Goal: Use online tool/utility: Utilize a website feature to perform a specific function

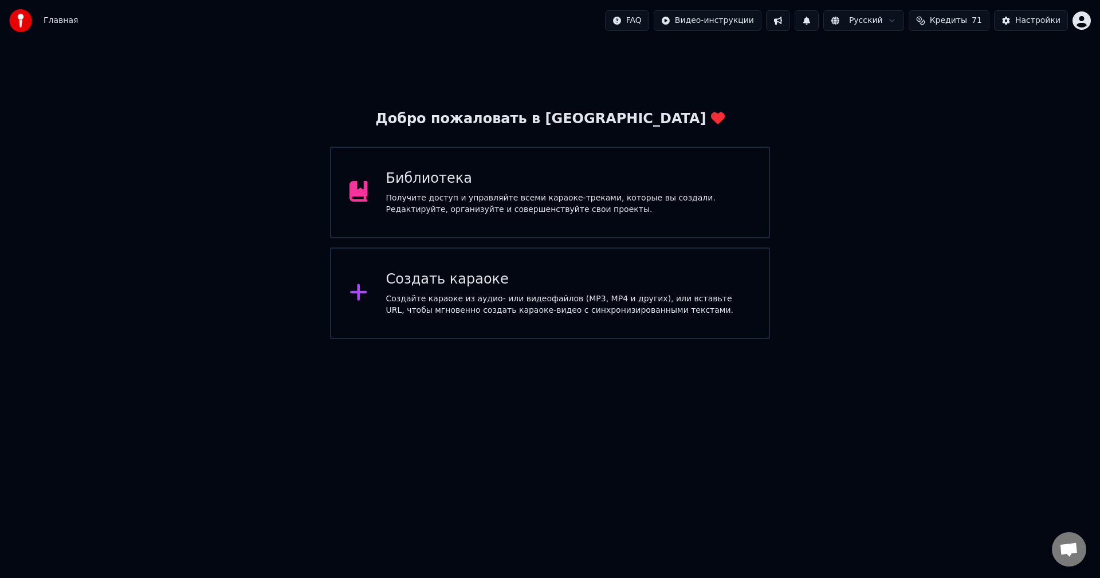
click at [757, 310] on div "Создать караоке Создайте караоке из аудио- или видеофайлов (MP3, MP4 и других),…" at bounding box center [550, 293] width 440 height 92
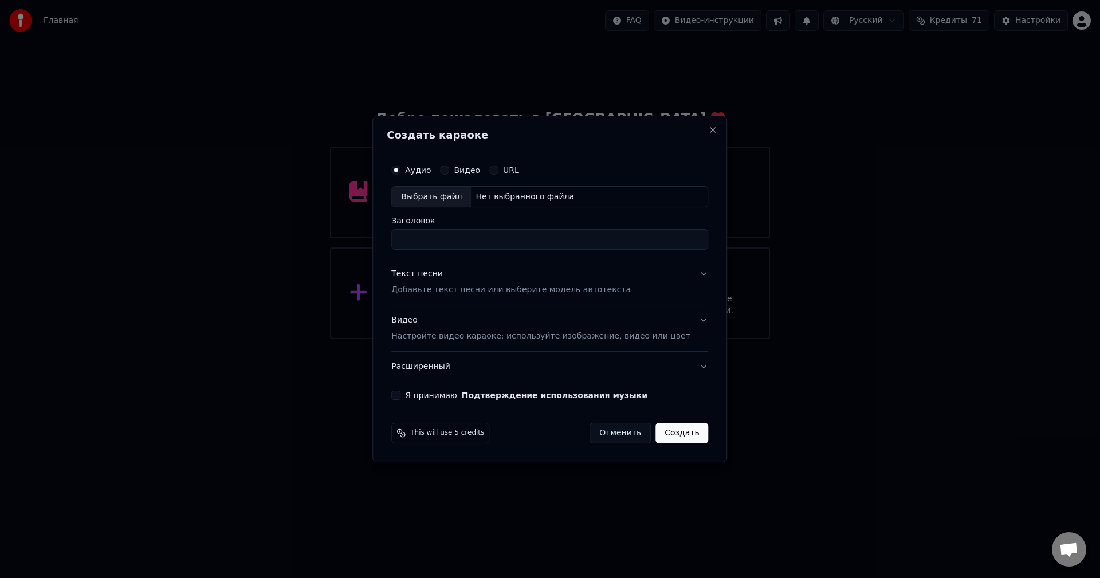
click at [493, 198] on div "Нет выбранного файла" at bounding box center [525, 196] width 108 height 11
type input "**********"
drag, startPoint x: 545, startPoint y: 427, endPoint x: 538, endPoint y: 416, distance: 13.2
click at [545, 427] on div "This will use 2 credits Отменить Создать" at bounding box center [549, 433] width 317 height 21
click at [686, 274] on button "Текст песни Добавьте текст песни или выберите модель автотекста" at bounding box center [549, 282] width 317 height 46
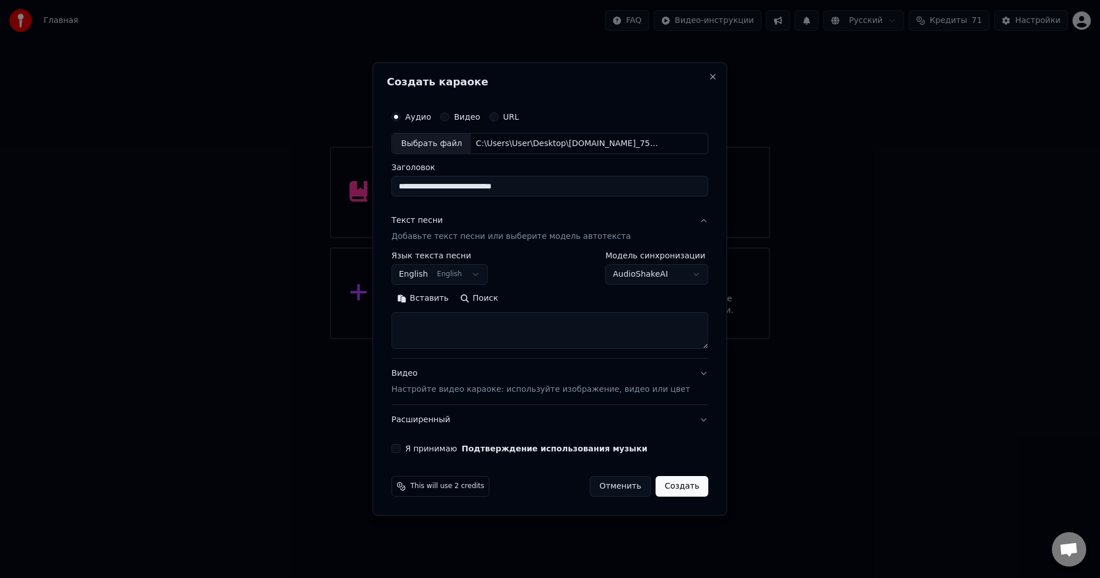
click at [532, 322] on textarea at bounding box center [549, 331] width 317 height 37
paste textarea "**********"
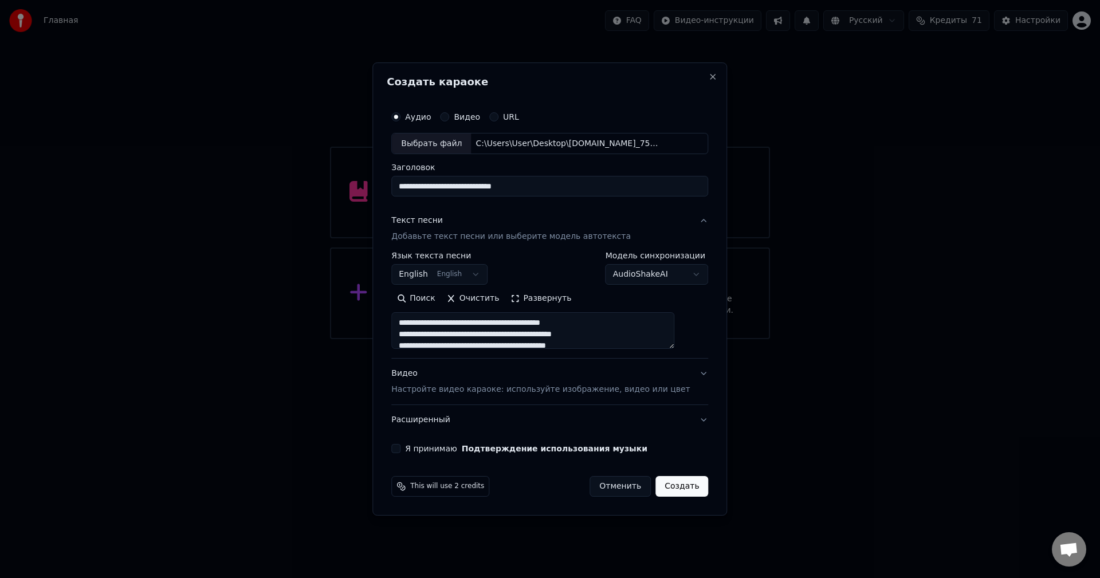
scroll to position [450, 0]
type textarea "**********"
click at [453, 144] on div "Выбрать файл" at bounding box center [431, 143] width 79 height 21
type input "**********"
click at [400, 448] on button "Я принимаю Подтверждение использования музыки" at bounding box center [395, 448] width 9 height 9
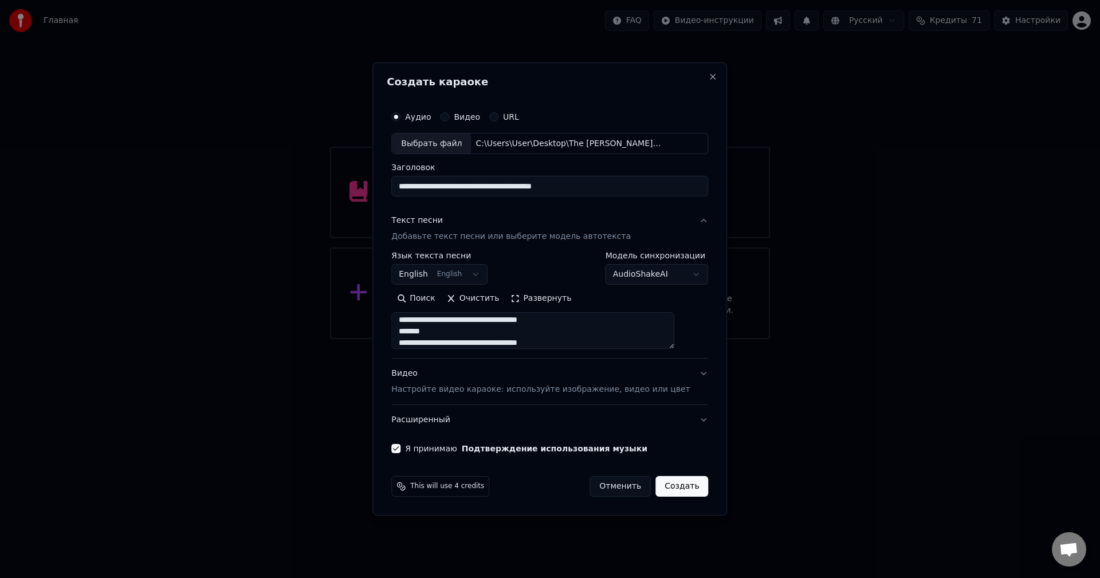
click at [670, 481] on button "Создать" at bounding box center [681, 486] width 53 height 21
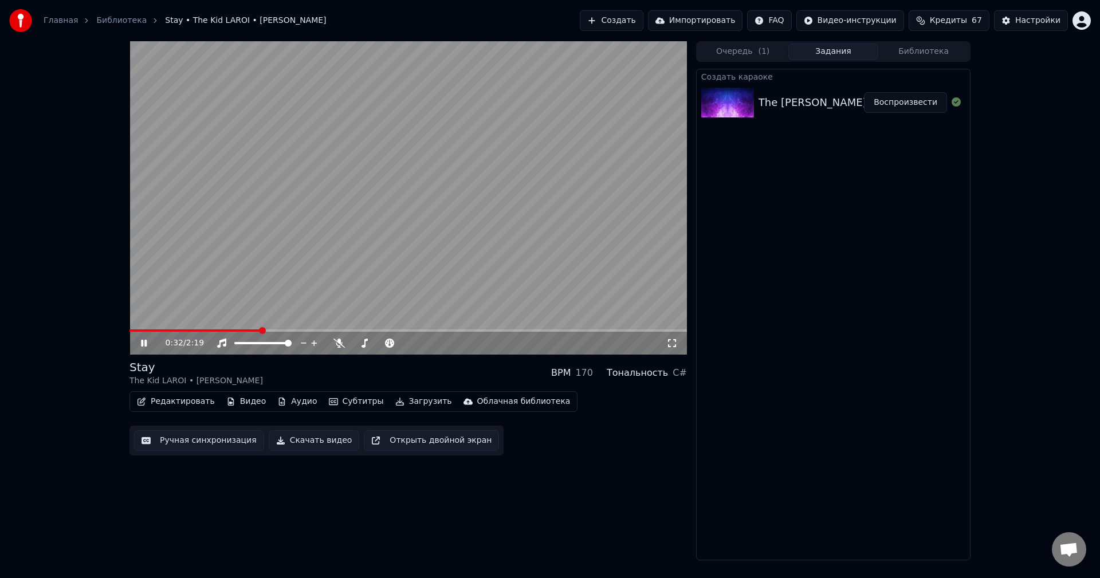
click at [296, 440] on button "Скачать видео" at bounding box center [314, 440] width 91 height 21
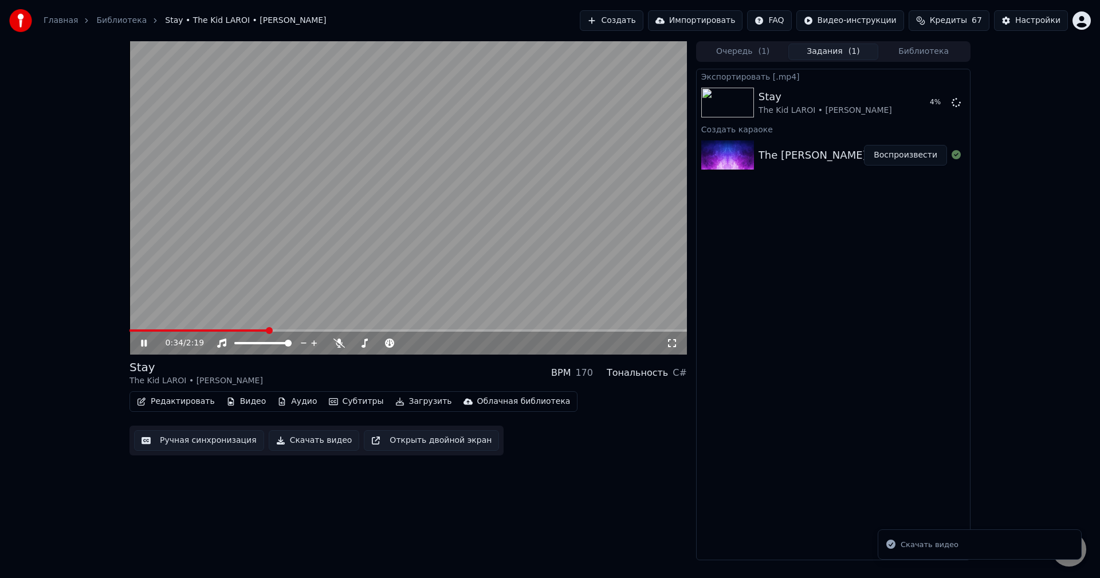
click at [474, 225] on video at bounding box center [407, 197] width 557 height 313
click at [936, 101] on button "Показать" at bounding box center [917, 102] width 59 height 21
click at [393, 271] on video at bounding box center [407, 197] width 557 height 313
click at [385, 327] on video at bounding box center [407, 197] width 557 height 313
click at [338, 340] on icon at bounding box center [338, 343] width 11 height 9
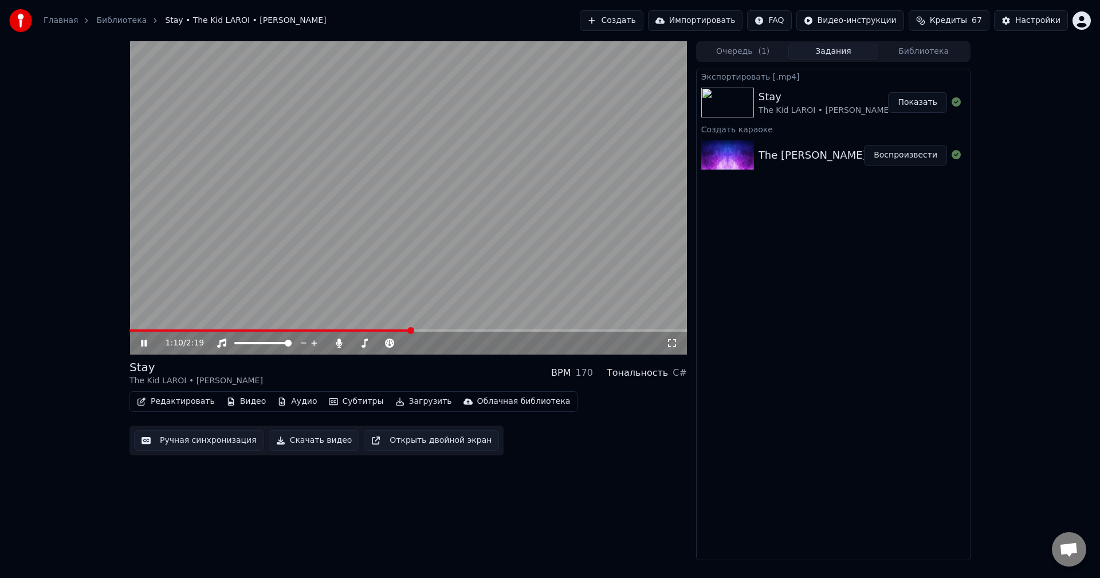
click at [439, 215] on video at bounding box center [407, 197] width 557 height 313
